Goal: Information Seeking & Learning: Find specific fact

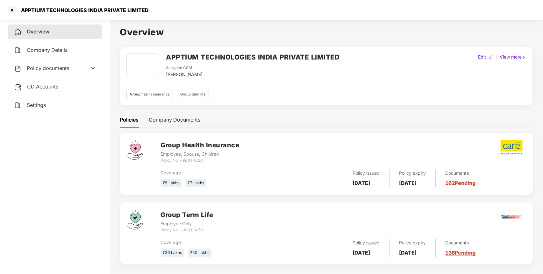
click at [70, 90] on div "CD Accounts" at bounding box center [55, 87] width 94 height 15
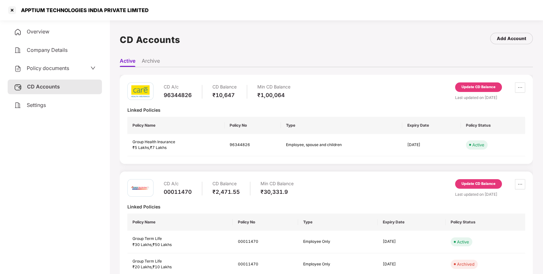
click at [475, 89] on div "Update CD Balance" at bounding box center [479, 87] width 34 height 6
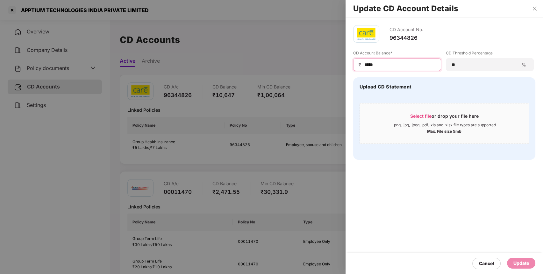
click at [371, 65] on input "*****" at bounding box center [400, 64] width 72 height 7
type input "*****"
click at [516, 263] on div "Update" at bounding box center [522, 263] width 16 height 7
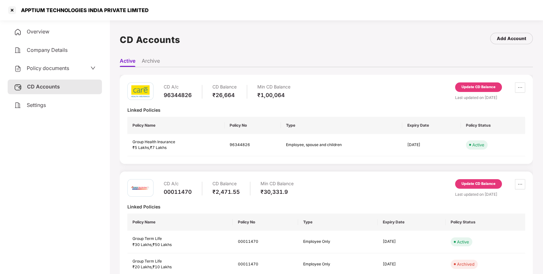
click at [479, 183] on div "Update CD Balance" at bounding box center [479, 184] width 34 height 6
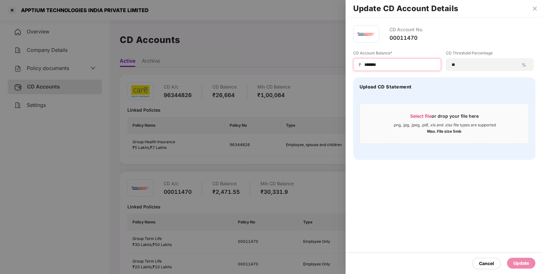
drag, startPoint x: 373, startPoint y: 66, endPoint x: 367, endPoint y: 66, distance: 6.4
click at [367, 66] on input "*******" at bounding box center [400, 64] width 72 height 7
type input "*******"
click at [514, 260] on div "Update" at bounding box center [522, 263] width 16 height 7
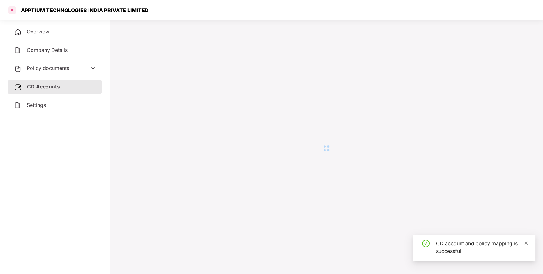
click at [13, 9] on div at bounding box center [12, 10] width 10 height 10
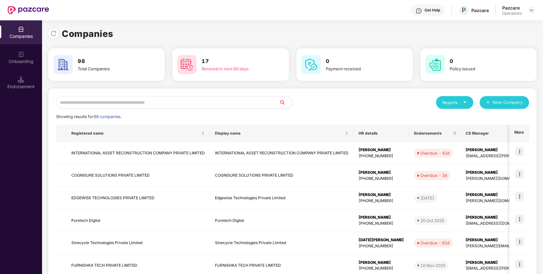
click at [217, 103] on input "text" at bounding box center [167, 102] width 223 height 13
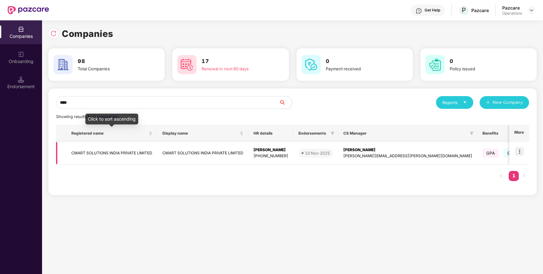
type input "****"
click at [112, 151] on td "CMART SOLUTIONS INDIA PRIVATE LIMITED" at bounding box center [111, 153] width 91 height 23
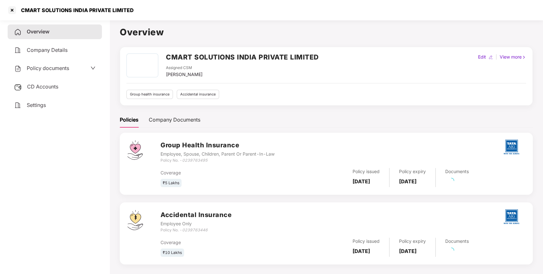
click at [190, 53] on h2 "CMART SOLUTIONS INDIA PRIVATE LIMITED" at bounding box center [242, 57] width 153 height 11
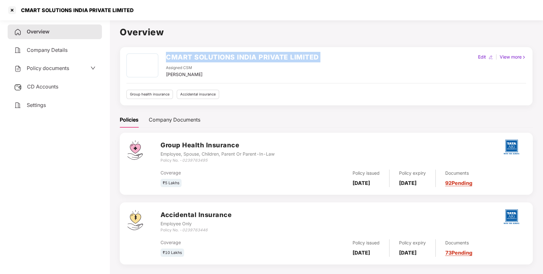
click at [190, 53] on h2 "CMART SOLUTIONS INDIA PRIVATE LIMITED" at bounding box center [242, 57] width 153 height 11
copy h2 "CMART SOLUTIONS INDIA PRIVATE LIMITED"
click at [192, 163] on div "Policy No. - 0239763495" at bounding box center [218, 161] width 114 height 6
copy icon "0239763495"
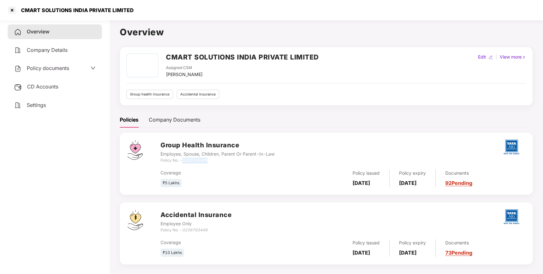
scroll to position [18, 0]
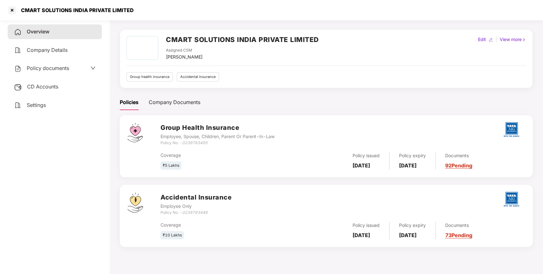
click at [52, 88] on span "CD Accounts" at bounding box center [42, 86] width 31 height 6
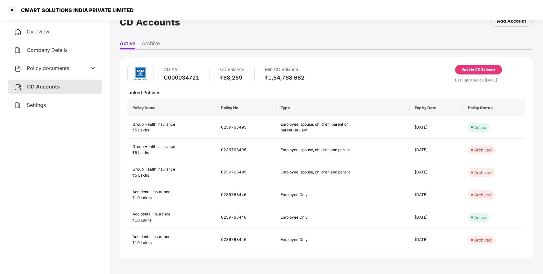
click at [479, 67] on div "Update CD Balance" at bounding box center [479, 70] width 34 height 6
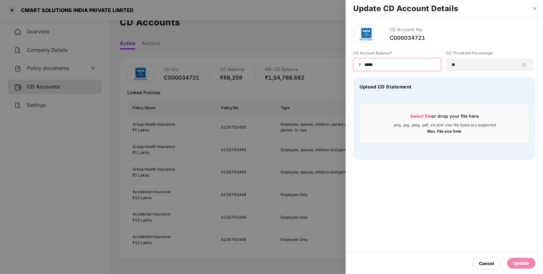
click at [373, 66] on input "*****" at bounding box center [400, 64] width 72 height 7
type input "*****"
click at [529, 260] on div "Update" at bounding box center [522, 263] width 16 height 7
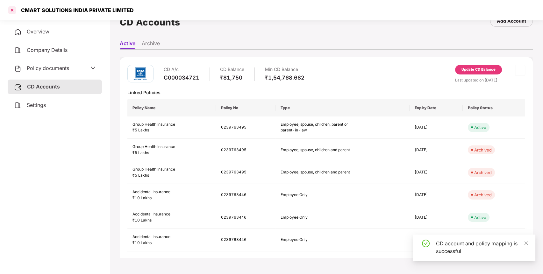
click at [11, 10] on div at bounding box center [12, 10] width 10 height 10
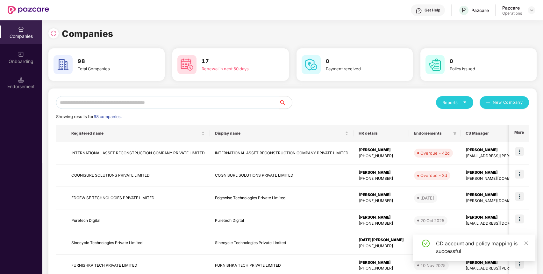
scroll to position [0, 0]
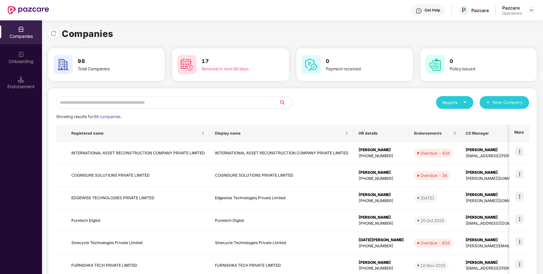
click at [200, 105] on input "text" at bounding box center [167, 102] width 223 height 13
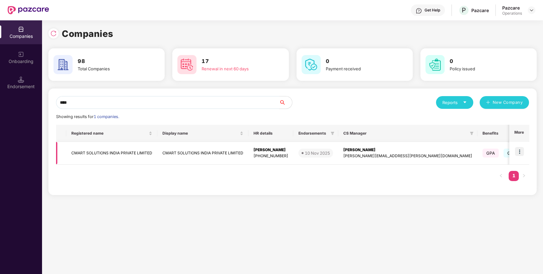
type input "****"
click at [114, 150] on td "CMART SOLUTIONS INDIA PRIVATE LIMITED" at bounding box center [111, 153] width 91 height 23
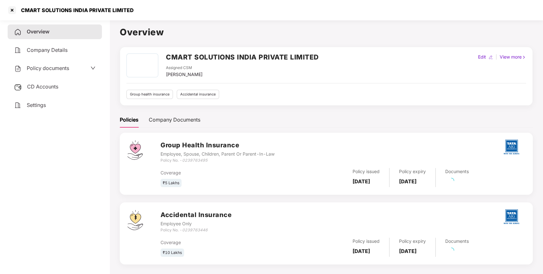
click at [54, 85] on span "CD Accounts" at bounding box center [42, 86] width 31 height 6
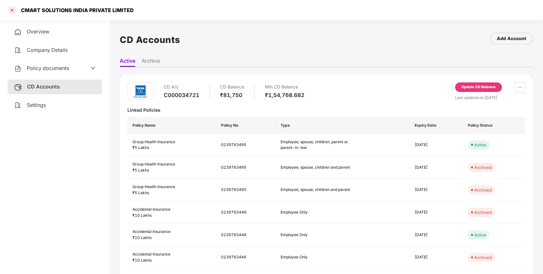
click at [12, 10] on div at bounding box center [12, 10] width 10 height 10
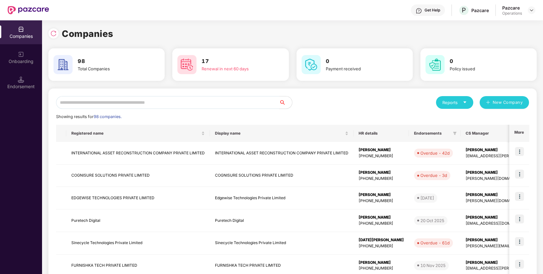
click at [248, 99] on input "text" at bounding box center [167, 102] width 223 height 13
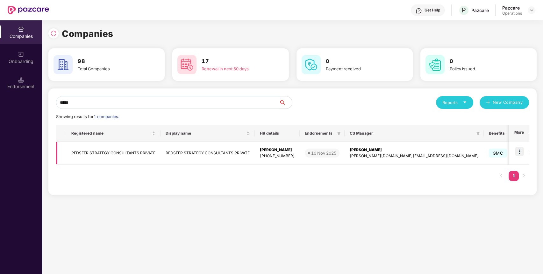
type input "*****"
click at [153, 154] on td "REDSEER STRATEGY CONSULTANTS PRIVATE" at bounding box center [113, 153] width 94 height 23
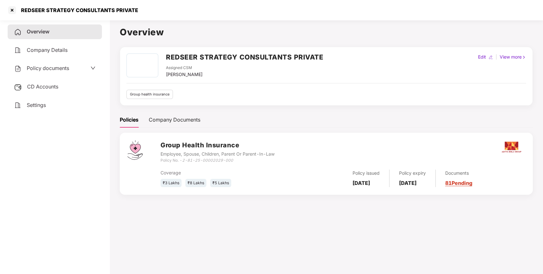
click at [208, 56] on h2 "REDSEER STRATEGY CONSULTANTS PRIVATE" at bounding box center [244, 57] width 157 height 11
copy h2 "REDSEER STRATEGY CONSULTANTS PRIVATE"
click at [208, 56] on h2 "REDSEER STRATEGY CONSULTANTS PRIVATE" at bounding box center [244, 57] width 157 height 11
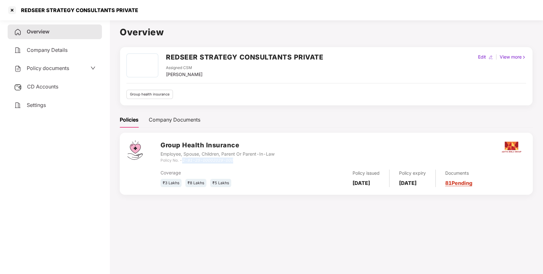
drag, startPoint x: 184, startPoint y: 161, endPoint x: 234, endPoint y: 161, distance: 50.7
click at [234, 161] on div "Policy No. - 2-81-25-00002029-000" at bounding box center [218, 161] width 114 height 6
copy icon "2-81-25-00002029-000"
click at [37, 86] on span "CD Accounts" at bounding box center [42, 86] width 31 height 6
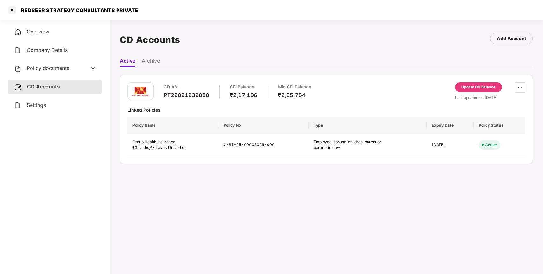
click at [474, 88] on div "Update CD Balance" at bounding box center [479, 87] width 34 height 6
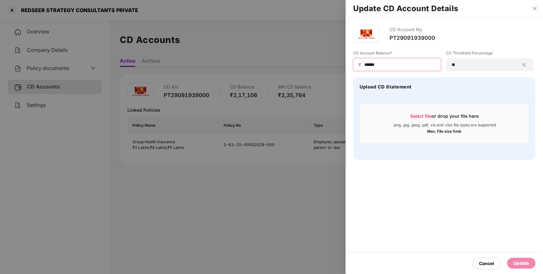
click at [365, 67] on input "******" at bounding box center [400, 64] width 72 height 7
type input "******"
click at [518, 267] on div "Update" at bounding box center [522, 263] width 16 height 7
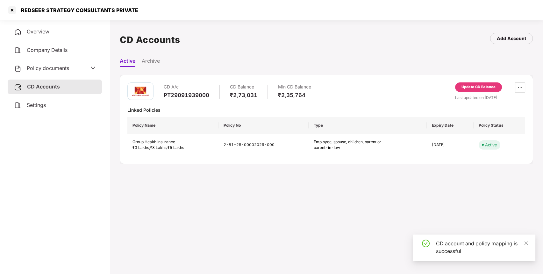
click at [12, 9] on div at bounding box center [12, 10] width 10 height 10
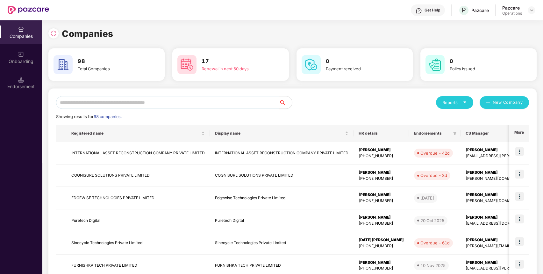
click at [189, 105] on input "text" at bounding box center [167, 102] width 223 height 13
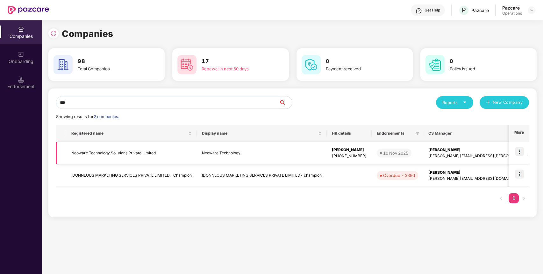
type input "***"
click at [110, 152] on td "Neoware Technology Solutions Private Limited" at bounding box center [131, 153] width 131 height 23
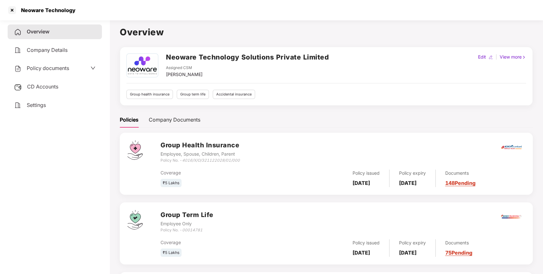
click at [193, 55] on h2 "Neoware Technology Solutions Private Limited" at bounding box center [247, 57] width 163 height 11
copy h2 "Neoware Technology Solutions Private Limited"
click at [193, 55] on h2 "Neoware Technology Solutions Private Limited" at bounding box center [247, 57] width 163 height 11
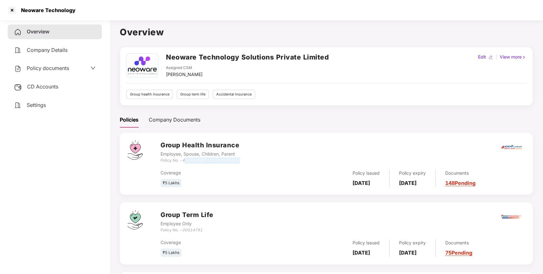
drag, startPoint x: 184, startPoint y: 161, endPoint x: 250, endPoint y: 160, distance: 65.6
click at [250, 160] on div "Group Health Insurance Employee, Spouse, Children, Parent Policy No. - 4016/X/O…" at bounding box center [343, 152] width 365 height 23
drag, startPoint x: 250, startPoint y: 160, endPoint x: 184, endPoint y: 162, distance: 65.4
click at [184, 162] on div "Group Health Insurance Employee, Spouse, Children, Parent Policy No. - 4016/X/O…" at bounding box center [343, 152] width 365 height 23
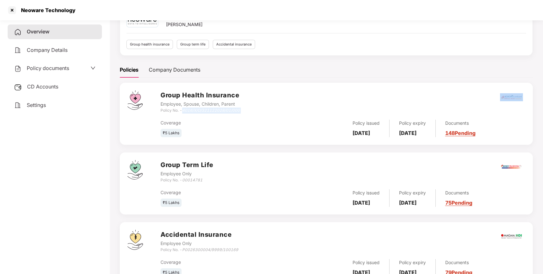
scroll to position [51, 0]
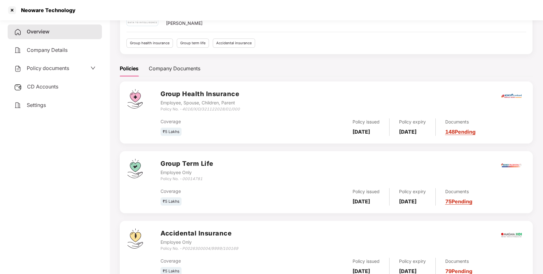
click at [195, 178] on icon "00014781" at bounding box center [192, 179] width 20 height 5
copy icon "00014781"
drag, startPoint x: 184, startPoint y: 248, endPoint x: 250, endPoint y: 247, distance: 66.3
click at [250, 247] on div "Accidental Insurance Employee Only Policy No. - P0026300004/9999/100169" at bounding box center [343, 240] width 365 height 23
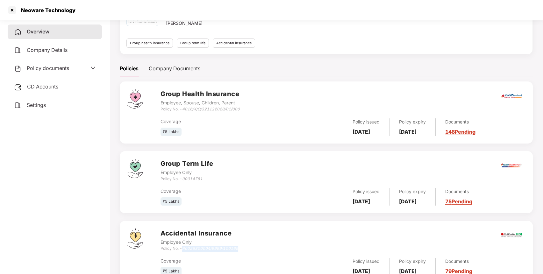
copy icon "P0026300004/9999/100169"
click at [14, 11] on div at bounding box center [12, 10] width 10 height 10
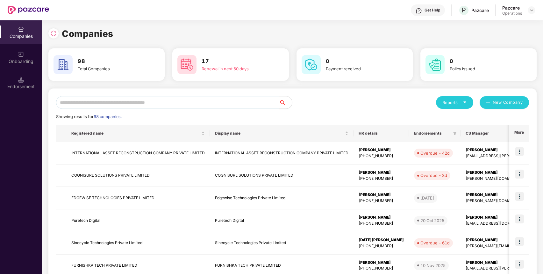
click at [151, 98] on input "text" at bounding box center [167, 102] width 223 height 13
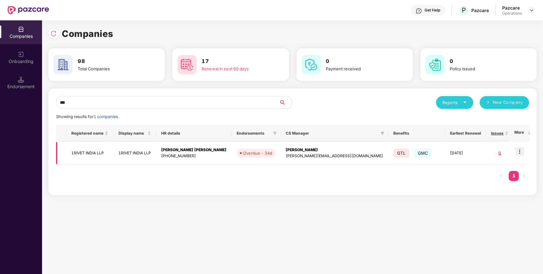
type input "***"
click at [98, 153] on td "1RIVET INDIA LLP" at bounding box center [89, 153] width 47 height 23
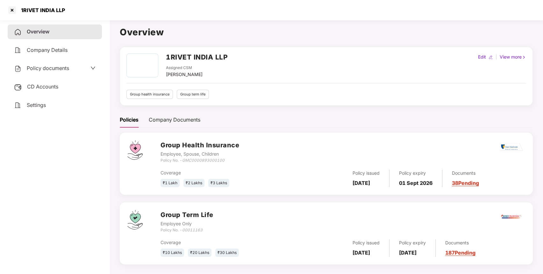
click at [193, 163] on icon "GMC0000893000100" at bounding box center [203, 160] width 42 height 5
click at [195, 234] on div "Coverage ₹10 Lakhs ₹20 Lakhs ₹30 Lakhs Policy issued [DATE] Policy expiry [DATE…" at bounding box center [343, 246] width 365 height 24
drag, startPoint x: 195, startPoint y: 233, endPoint x: 263, endPoint y: 235, distance: 67.3
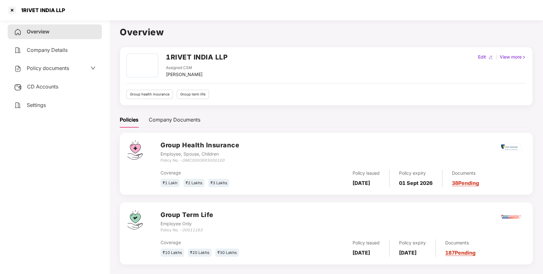
click at [263, 235] on div "Coverage ₹10 Lakhs ₹20 Lakhs ₹30 Lakhs Policy issued [DATE] Policy expiry [DATE…" at bounding box center [343, 246] width 365 height 24
click at [199, 231] on icon "00011163" at bounding box center [192, 230] width 20 height 5
copy icon "00011163"
click at [208, 54] on h2 "1RIVET INDIA LLP" at bounding box center [197, 57] width 62 height 11
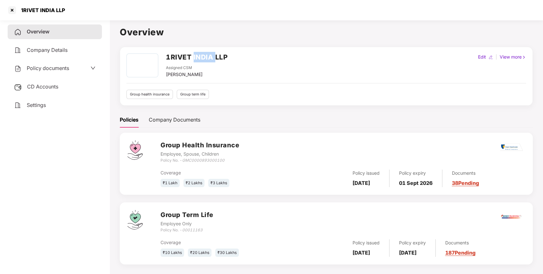
click at [208, 54] on h2 "1RIVET INDIA LLP" at bounding box center [197, 57] width 62 height 11
copy h2 "1RIVET INDIA LLP"
click at [208, 54] on h2 "1RIVET INDIA LLP" at bounding box center [197, 57] width 62 height 11
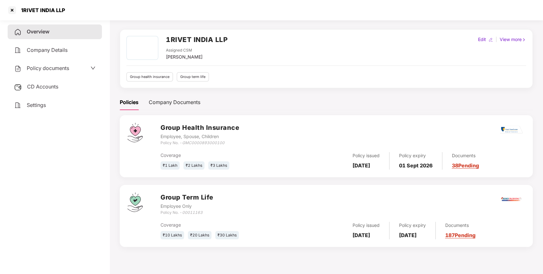
click at [54, 83] on span "CD Accounts" at bounding box center [42, 86] width 31 height 6
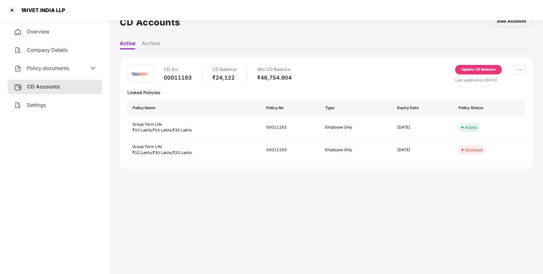
click at [488, 71] on div "Update CD Balance" at bounding box center [479, 70] width 34 height 6
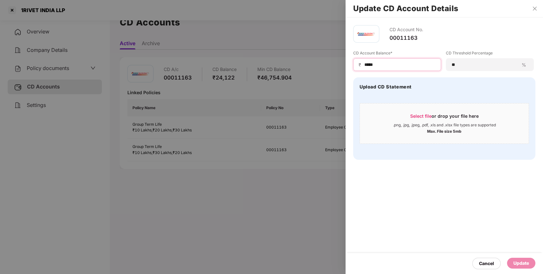
click at [373, 63] on input "*****" at bounding box center [400, 64] width 72 height 7
type input "*****"
click at [527, 264] on div "Update" at bounding box center [522, 263] width 16 height 7
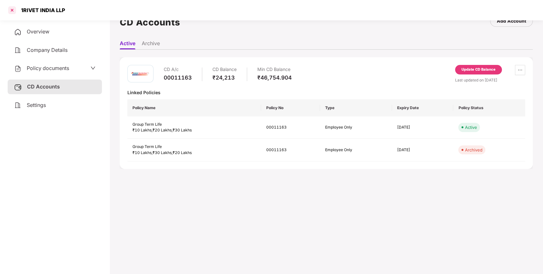
click at [14, 10] on div at bounding box center [12, 10] width 10 height 10
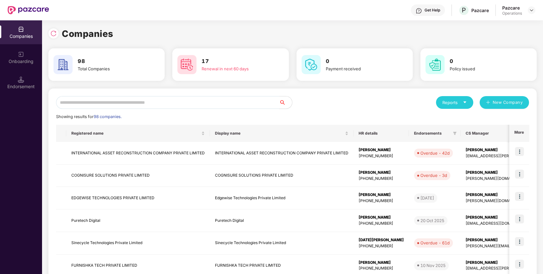
click at [202, 105] on input "text" at bounding box center [167, 102] width 223 height 13
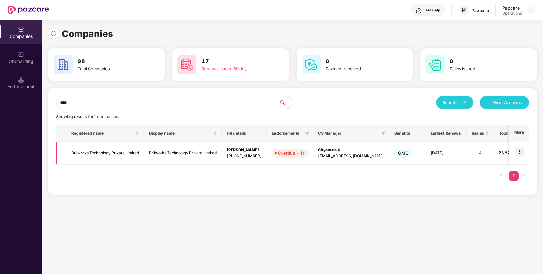
type input "****"
click at [106, 154] on td "Brilworks Technology Private Limited" at bounding box center [105, 153] width 78 height 23
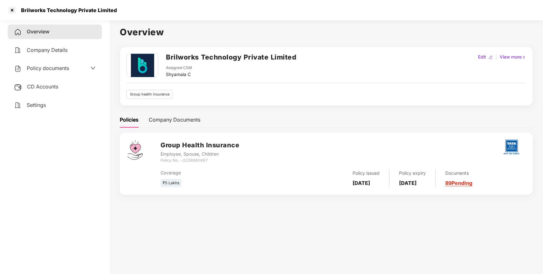
click at [187, 57] on h2 "Brilworks Technology Private Limited" at bounding box center [231, 57] width 130 height 11
copy h2 "Brilworks Technology Private Limited"
click at [187, 57] on h2 "Brilworks Technology Private Limited" at bounding box center [231, 57] width 130 height 11
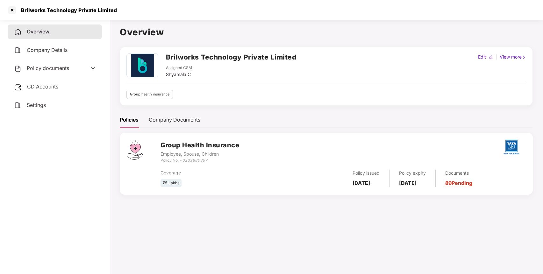
click at [200, 161] on icon "0239880897" at bounding box center [194, 160] width 25 height 5
click at [11, 11] on div at bounding box center [12, 10] width 10 height 10
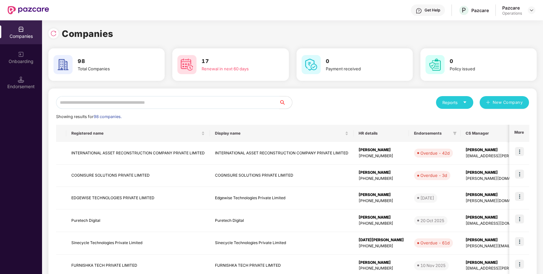
click at [122, 107] on input "text" at bounding box center [167, 102] width 223 height 13
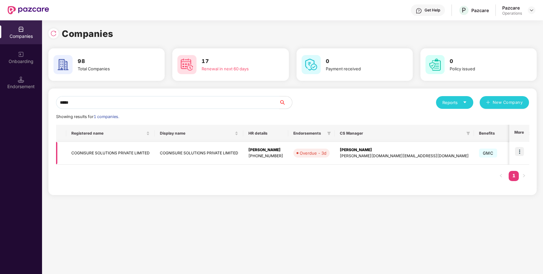
type input "*****"
click at [113, 150] on td "COGNISURE SOLUTIONS PRIVATE LIMITED" at bounding box center [110, 153] width 89 height 23
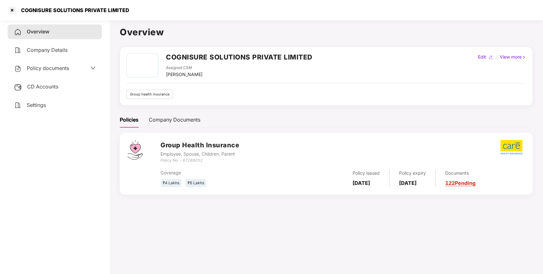
click at [204, 57] on h2 "COGNISURE SOLUTIONS PRIVATE LIMITED" at bounding box center [239, 57] width 147 height 11
click at [194, 160] on icon "97288052" at bounding box center [192, 160] width 20 height 5
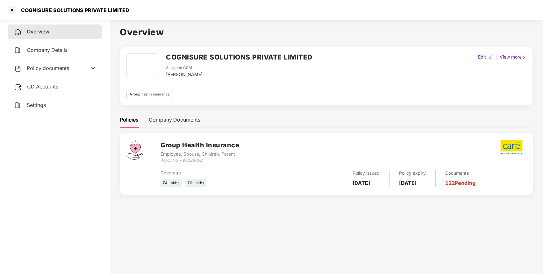
click at [61, 84] on div "CD Accounts" at bounding box center [55, 87] width 94 height 15
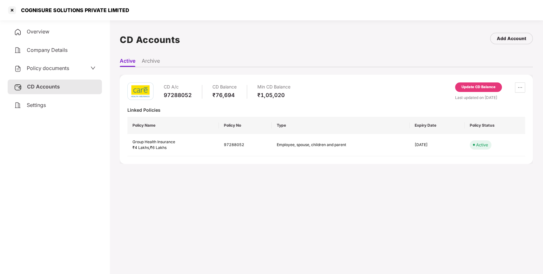
click at [470, 86] on div "Update CD Balance" at bounding box center [479, 87] width 34 height 6
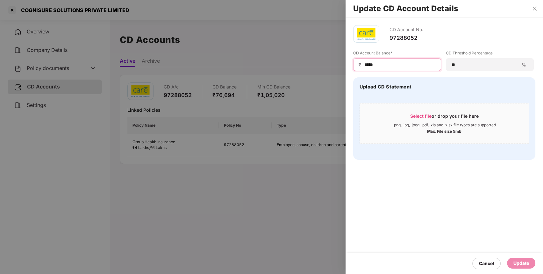
click at [370, 66] on input "*****" at bounding box center [400, 64] width 72 height 7
type input "*****"
click at [516, 257] on div "Cancel Update" at bounding box center [445, 263] width 198 height 21
click at [517, 262] on div "Update" at bounding box center [522, 263] width 16 height 7
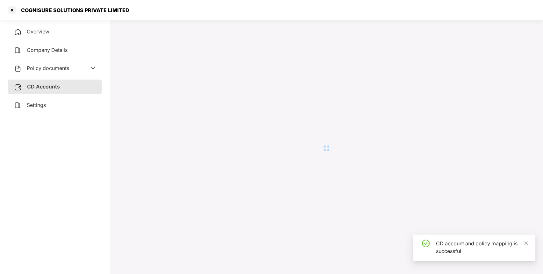
click at [13, 11] on div at bounding box center [12, 10] width 10 height 10
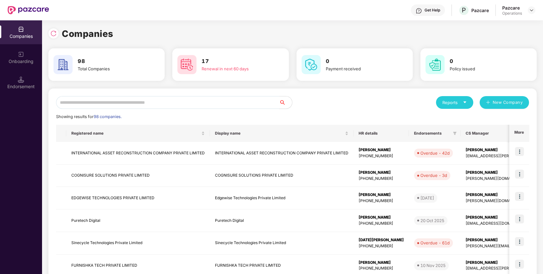
click at [228, 101] on input "text" at bounding box center [167, 102] width 223 height 13
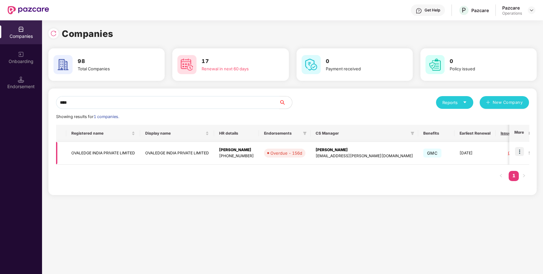
type input "****"
click at [113, 151] on td "OVALEDGE INDIA PRIVATE LIMITED" at bounding box center [103, 153] width 74 height 23
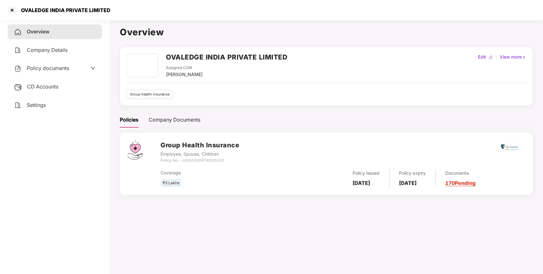
click at [205, 162] on icon "HG00006974000100" at bounding box center [202, 160] width 41 height 5
click at [223, 56] on h2 "OVALEDGE INDIA PRIVATE LIMITED" at bounding box center [226, 57] width 121 height 11
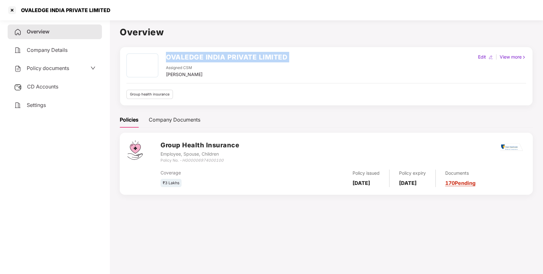
click at [223, 56] on h2 "OVALEDGE INDIA PRIVATE LIMITED" at bounding box center [226, 57] width 121 height 11
click at [15, 11] on div at bounding box center [12, 10] width 10 height 10
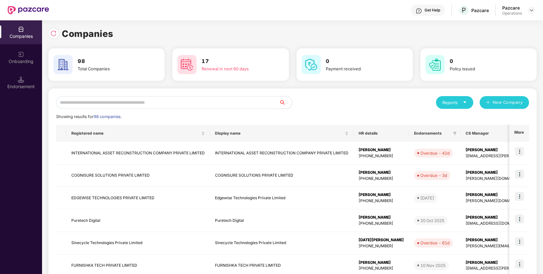
click at [132, 100] on input "text" at bounding box center [167, 102] width 223 height 13
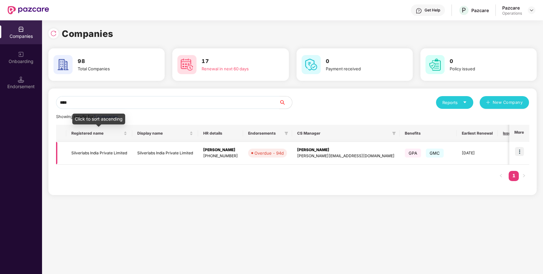
type input "****"
click at [110, 153] on td "Silverlabs India Private Limited" at bounding box center [99, 153] width 66 height 23
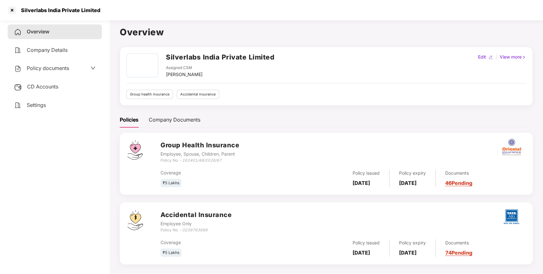
click at [220, 57] on h2 "Silverlabs India Private Limited" at bounding box center [220, 57] width 108 height 11
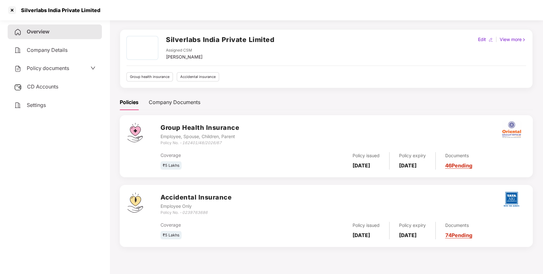
click at [191, 213] on icon "0239763686" at bounding box center [194, 212] width 25 height 5
click at [13, 10] on div at bounding box center [12, 10] width 10 height 10
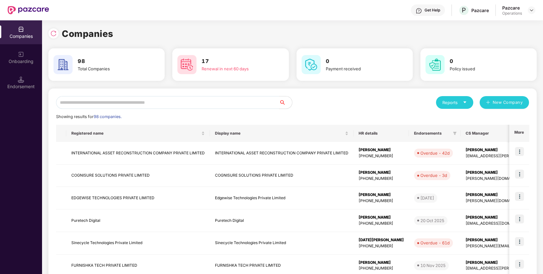
scroll to position [0, 0]
click at [166, 103] on input "text" at bounding box center [167, 102] width 223 height 13
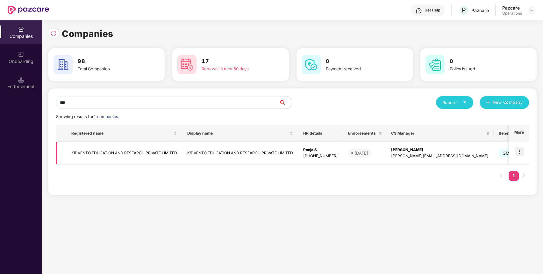
type input "***"
click at [147, 154] on td "KIDVENTO EDUCATION AND RESEARCH PRIVATE LIMITED" at bounding box center [124, 153] width 116 height 23
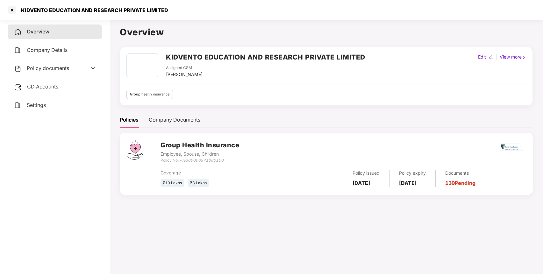
click at [228, 59] on h2 "KIDVENTO EDUCATION AND RESEARCH PRIVATE LIMITED" at bounding box center [265, 57] width 199 height 11
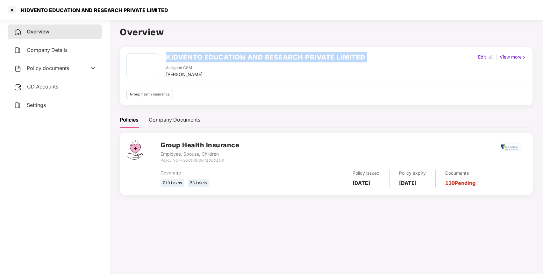
click at [228, 59] on h2 "KIDVENTO EDUCATION AND RESEARCH PRIVATE LIMITED" at bounding box center [265, 57] width 199 height 11
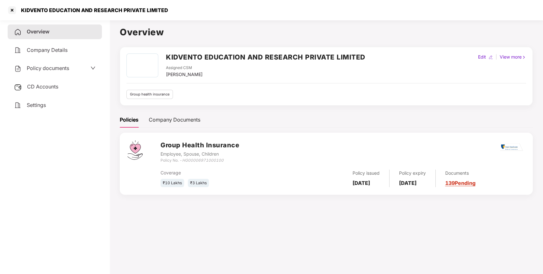
click at [211, 160] on icon "HG00006971000100" at bounding box center [202, 160] width 41 height 5
click at [141, 239] on main "Overview KIDVENTO EDUCATION AND RESEARCH PRIVATE LIMITED Assigned CSM [PERSON_N…" at bounding box center [327, 155] width 434 height 274
click at [217, 160] on icon "HG00006971000100" at bounding box center [202, 160] width 41 height 5
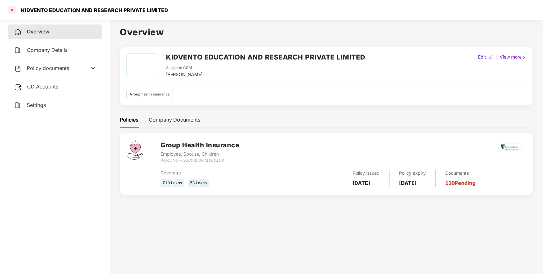
click at [14, 10] on div at bounding box center [12, 10] width 10 height 10
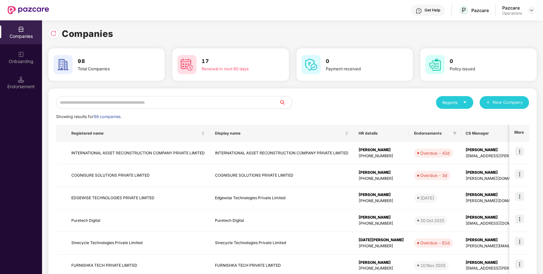
click at [237, 98] on input "text" at bounding box center [167, 102] width 223 height 13
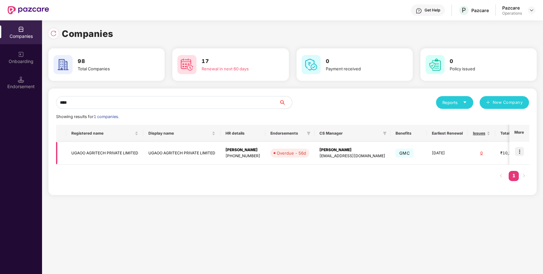
type input "****"
click at [135, 151] on td "UGAOO AGRITECH PRIVATE LIMITED" at bounding box center [104, 153] width 77 height 23
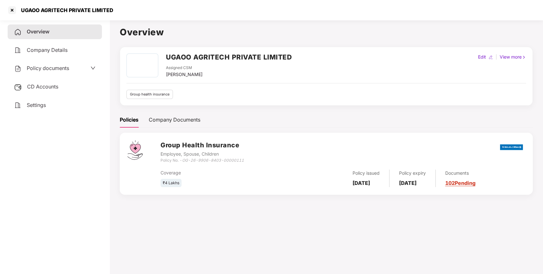
click at [191, 55] on h2 "UGAOO AGRITECH PRIVATE LIMITED" at bounding box center [229, 57] width 126 height 11
drag, startPoint x: 184, startPoint y: 161, endPoint x: 247, endPoint y: 161, distance: 63.1
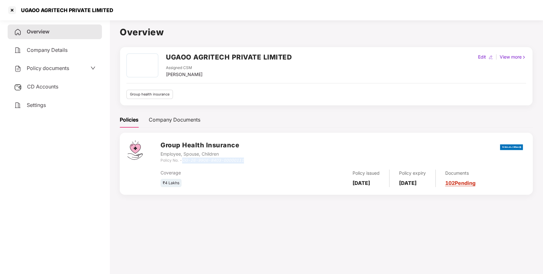
click at [247, 161] on div "Group Health Insurance Employee, Spouse, Children Policy No. - OG-26-9906-8403-…" at bounding box center [343, 152] width 365 height 23
click at [13, 12] on div at bounding box center [12, 10] width 10 height 10
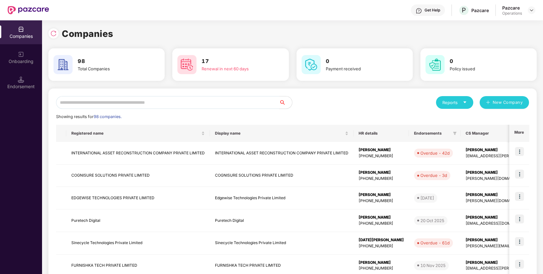
click at [152, 98] on input "text" at bounding box center [167, 102] width 223 height 13
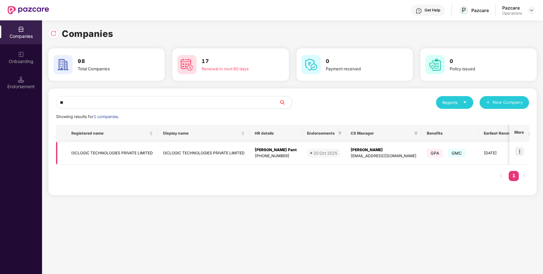
type input "**"
click at [137, 148] on td "I3CLOGIC TECHNOLOGIES PRIVATE LIMITED" at bounding box center [112, 153] width 92 height 23
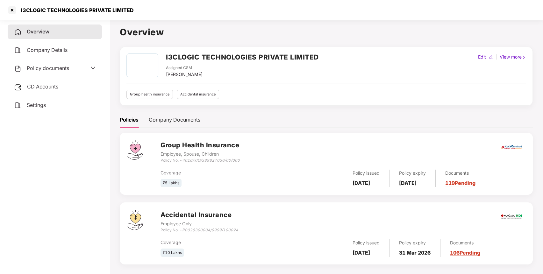
click at [60, 82] on div "CD Accounts" at bounding box center [55, 87] width 94 height 15
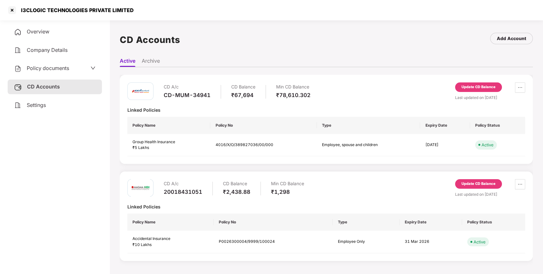
click at [490, 185] on div "Update CD Balance" at bounding box center [479, 184] width 34 height 6
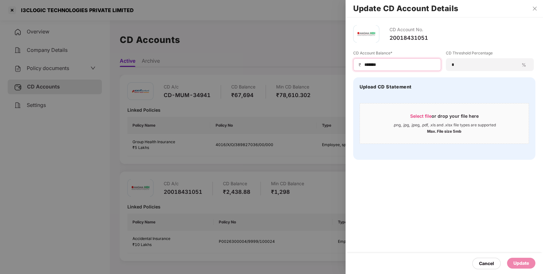
click at [367, 64] on input "*******" at bounding box center [400, 64] width 72 height 7
type input "****"
click at [518, 263] on div "Update" at bounding box center [522, 263] width 16 height 7
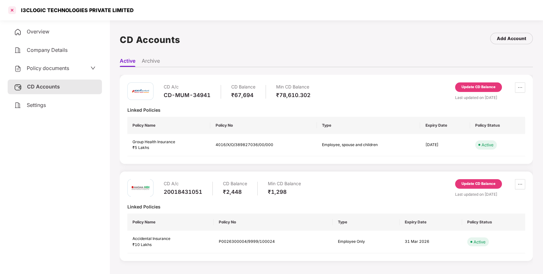
click at [12, 10] on div at bounding box center [12, 10] width 10 height 10
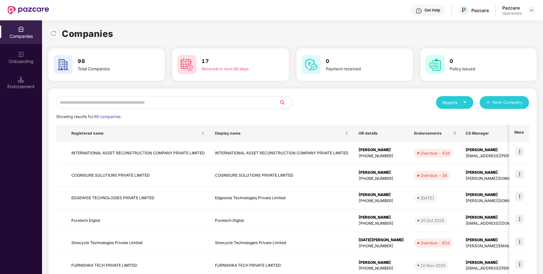
click at [136, 105] on input "text" at bounding box center [167, 102] width 223 height 13
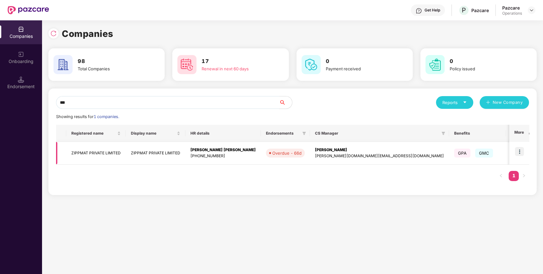
type input "***"
click at [115, 153] on td "ZIPPMAT PRIVATE LIMITED" at bounding box center [96, 153] width 60 height 23
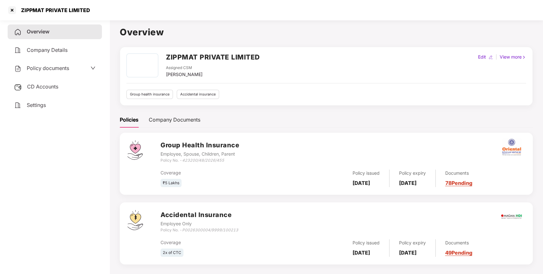
click at [187, 161] on icon "423200/48/2026/455" at bounding box center [203, 160] width 42 height 5
drag, startPoint x: 231, startPoint y: 160, endPoint x: 185, endPoint y: 160, distance: 45.9
click at [185, 160] on div "Policy No. - 423200/48/2026/455" at bounding box center [200, 161] width 79 height 6
click at [220, 201] on div "Group Health Insurance Employee, Spouse, Children, Parent Policy No. - 423200/4…" at bounding box center [326, 199] width 413 height 132
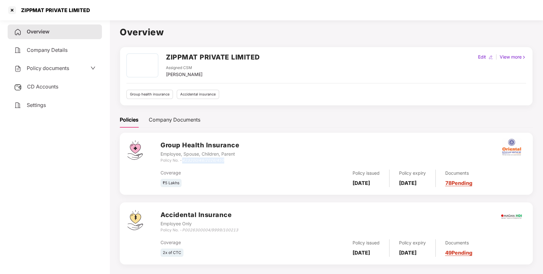
drag, startPoint x: 184, startPoint y: 160, endPoint x: 229, endPoint y: 160, distance: 45.6
click at [229, 160] on div "Policy No. - 423200/48/2026/455" at bounding box center [200, 161] width 79 height 6
click at [12, 13] on div at bounding box center [12, 10] width 10 height 10
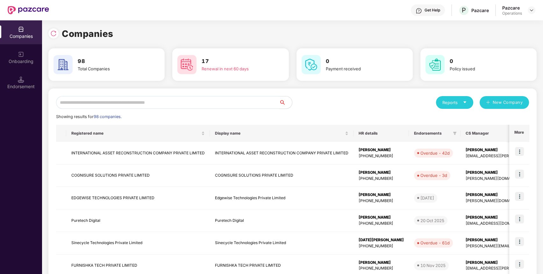
click at [173, 105] on input "text" at bounding box center [167, 102] width 223 height 13
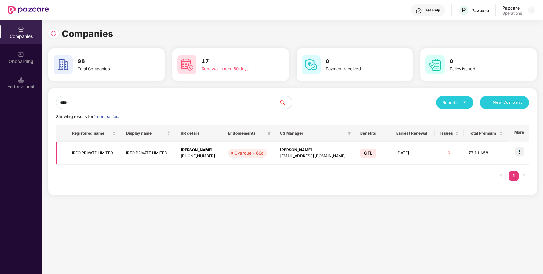
type input "****"
click at [108, 154] on td "IREO PRIVATE LIMITED" at bounding box center [94, 153] width 54 height 23
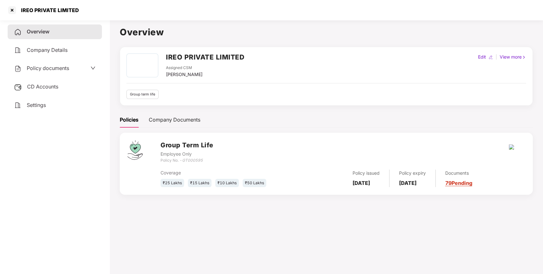
click at [190, 163] on div "Policy No. - GT000595" at bounding box center [187, 161] width 53 height 6
click at [11, 9] on div at bounding box center [12, 10] width 10 height 10
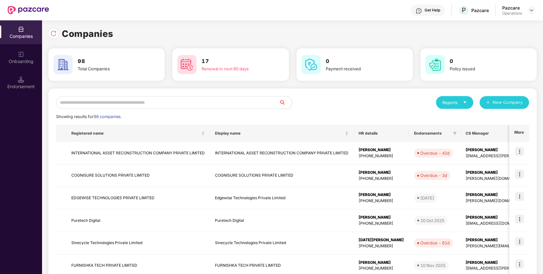
click at [177, 105] on input "text" at bounding box center [167, 102] width 223 height 13
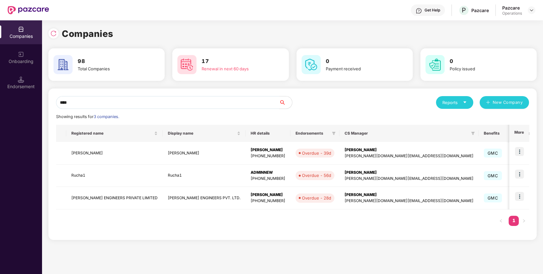
type input "****"
click at [113, 198] on td "[PERSON_NAME] ENGINEERS PRIVATE LIMITED" at bounding box center [114, 198] width 97 height 23
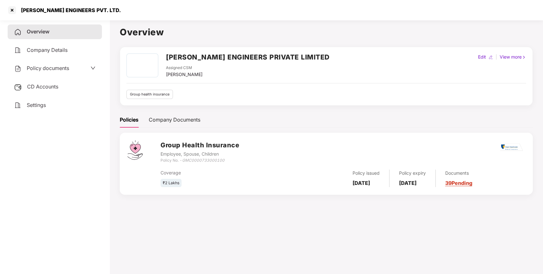
click at [51, 70] on span "Policy documents" at bounding box center [48, 68] width 42 height 6
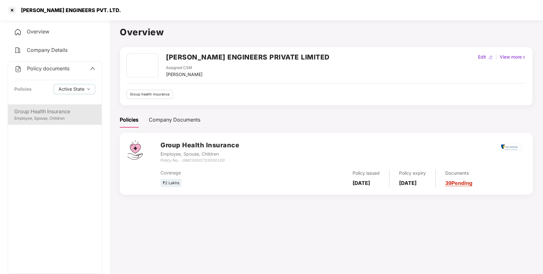
click at [60, 113] on div "Group Health Insurance" at bounding box center [54, 112] width 81 height 8
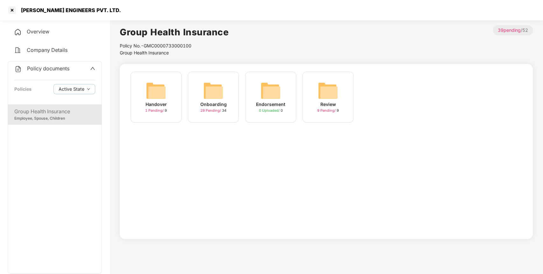
click at [215, 84] on img at bounding box center [213, 91] width 20 height 20
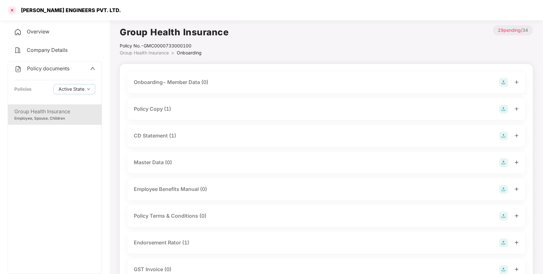
click at [12, 10] on div at bounding box center [12, 10] width 10 height 10
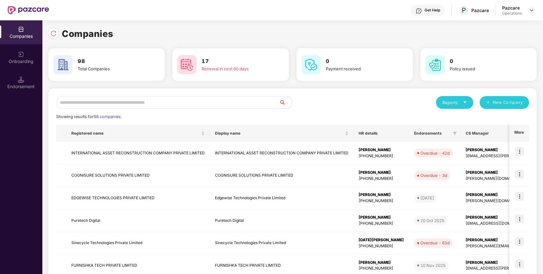
click at [174, 105] on input "text" at bounding box center [167, 102] width 223 height 13
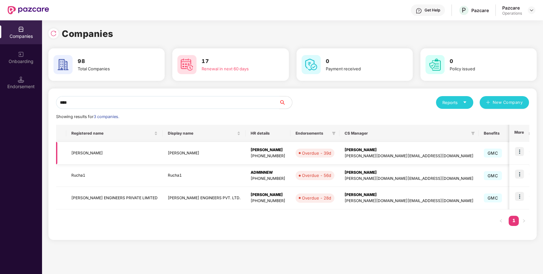
type input "****"
click at [78, 154] on td "[PERSON_NAME]" at bounding box center [114, 153] width 97 height 23
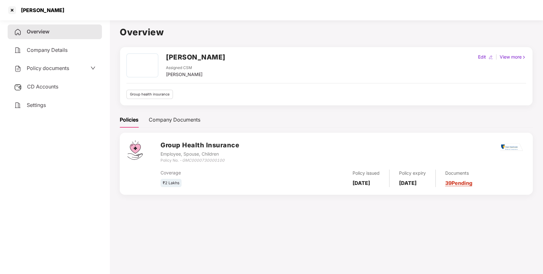
click at [221, 148] on h3 "Group Health Insurance" at bounding box center [200, 146] width 79 height 10
click at [13, 10] on div at bounding box center [12, 10] width 10 height 10
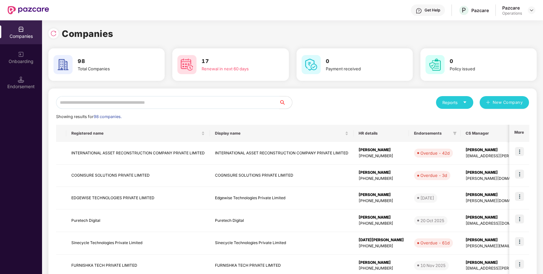
click at [138, 99] on input "text" at bounding box center [167, 102] width 223 height 13
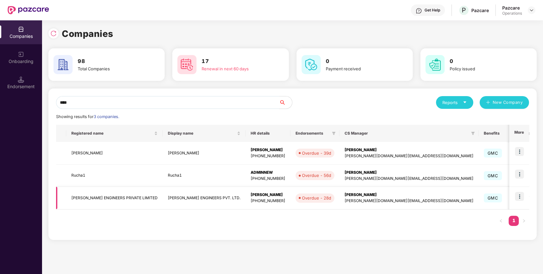
type input "****"
drag, startPoint x: 142, startPoint y: 199, endPoint x: 70, endPoint y: 203, distance: 71.8
click at [70, 203] on td "[PERSON_NAME] ENGINEERS PRIVATE LIMITED" at bounding box center [114, 198] width 97 height 23
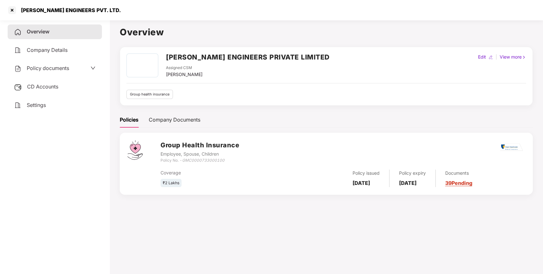
click at [251, 55] on h2 "[PERSON_NAME] ENGINEERS PRIVATE LIMITED" at bounding box center [248, 57] width 164 height 11
click at [83, 70] on div "Policy documents" at bounding box center [55, 68] width 82 height 8
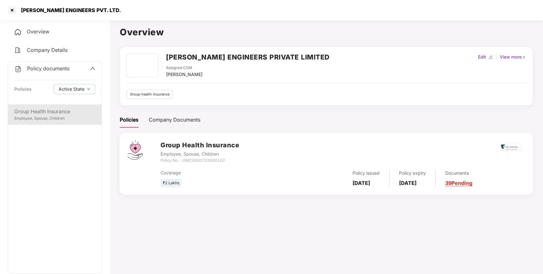
click at [58, 123] on div "Group Health Insurance Employee, Spouse, Children" at bounding box center [55, 115] width 94 height 20
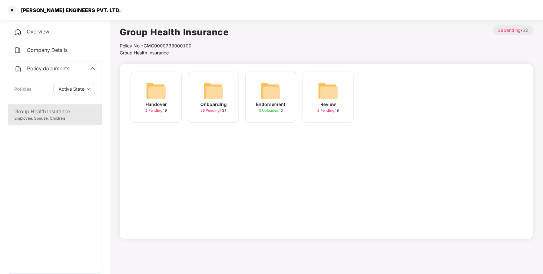
click at [207, 86] on img at bounding box center [213, 91] width 20 height 20
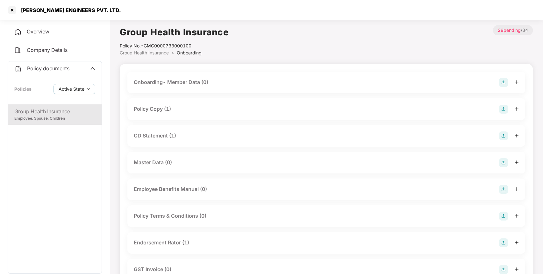
click at [155, 110] on div "Policy Copy (1)" at bounding box center [152, 109] width 37 height 8
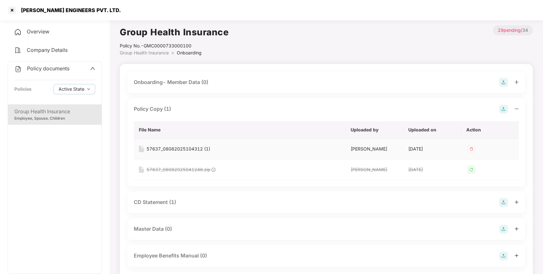
click at [182, 148] on div "57637_08082025104312 (1)" at bounding box center [179, 149] width 64 height 7
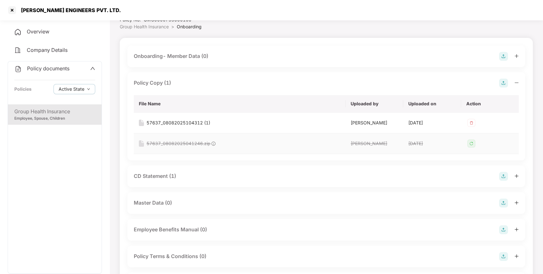
scroll to position [51, 0]
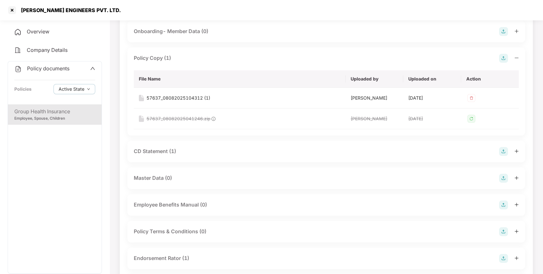
click at [165, 151] on div "CD Statement (1)" at bounding box center [155, 152] width 42 height 8
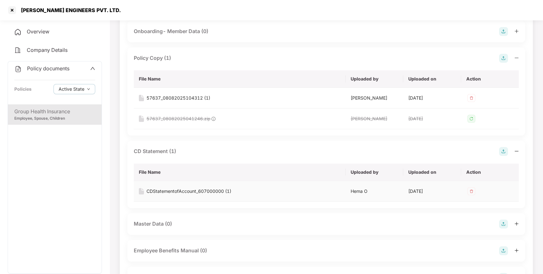
click at [170, 191] on div "CDStatementofAccount_607000000 (1)" at bounding box center [189, 191] width 85 height 7
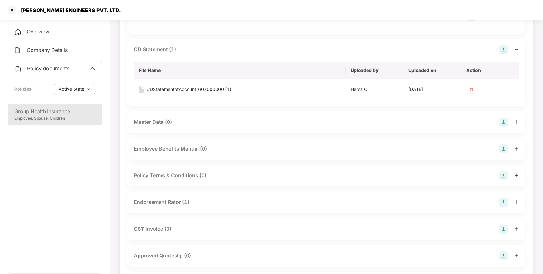
scroll to position [153, 0]
click at [179, 200] on div "Endorsement Rator (1)" at bounding box center [161, 202] width 55 height 8
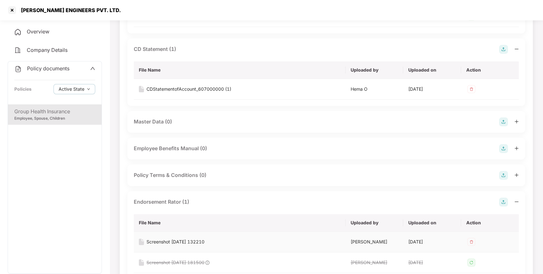
click at [172, 244] on div "Screenshot [DATE] 132210" at bounding box center [176, 242] width 58 height 7
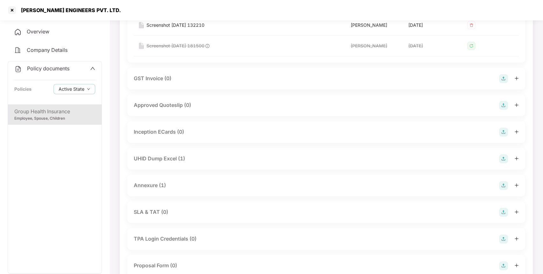
scroll to position [371, 0]
click at [165, 160] on div "UHID Dump Excel (1)" at bounding box center [159, 158] width 51 height 8
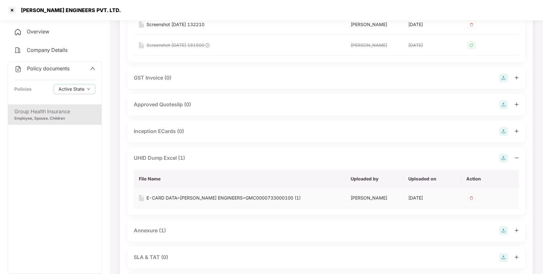
click at [181, 198] on div "E-CARD DATA=[PERSON_NAME] ENGINEERS=GMC0000733000100 (1)" at bounding box center [224, 198] width 154 height 7
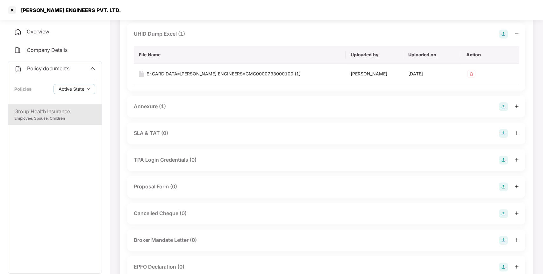
scroll to position [497, 0]
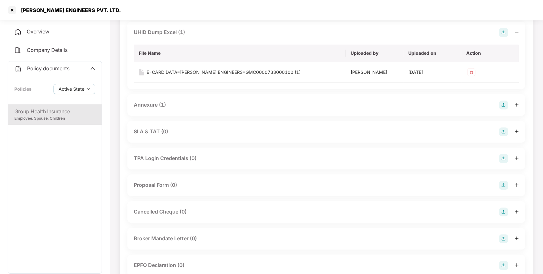
click at [158, 108] on div "Annexure (1)" at bounding box center [150, 105] width 32 height 8
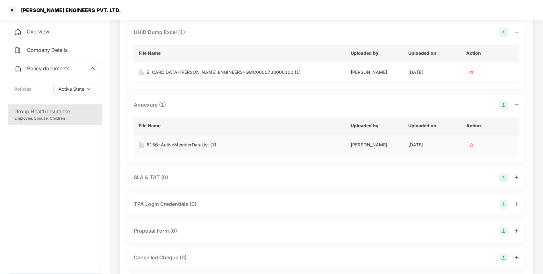
click at [181, 143] on div "5156-ActiveMemberDataList (1)" at bounding box center [182, 144] width 70 height 7
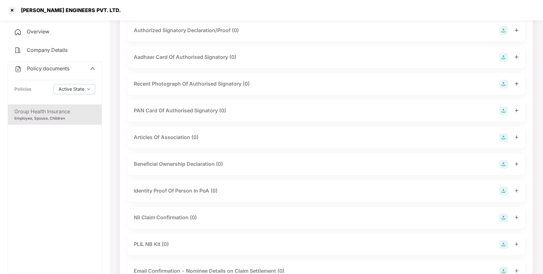
scroll to position [993, 0]
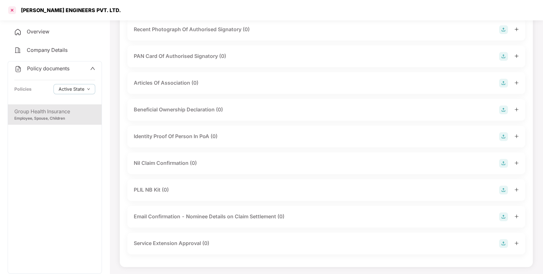
click at [13, 10] on div at bounding box center [12, 10] width 10 height 10
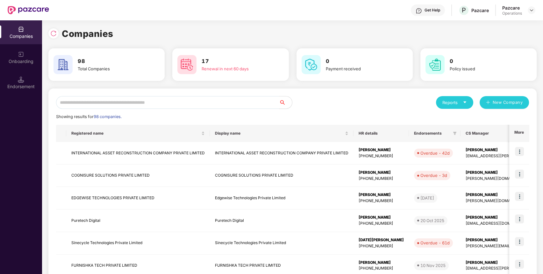
scroll to position [0, 0]
click at [157, 104] on input "text" at bounding box center [167, 102] width 223 height 13
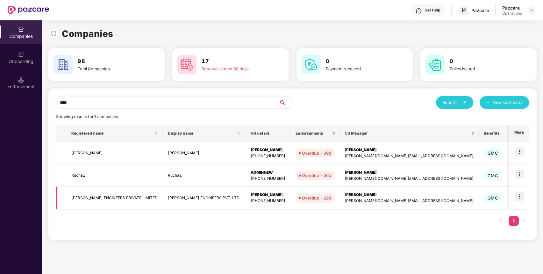
type input "****"
click at [102, 197] on td "[PERSON_NAME] ENGINEERS PRIVATE LIMITED" at bounding box center [114, 198] width 97 height 23
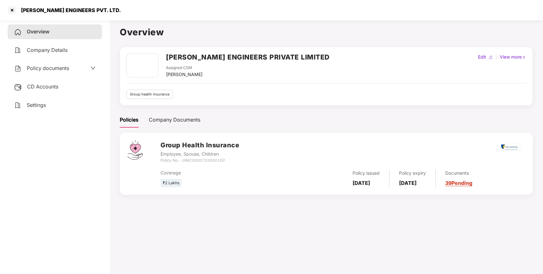
click at [222, 54] on h2 "[PERSON_NAME] ENGINEERS PRIVATE LIMITED" at bounding box center [248, 57] width 164 height 11
